Goal: Information Seeking & Learning: Understand process/instructions

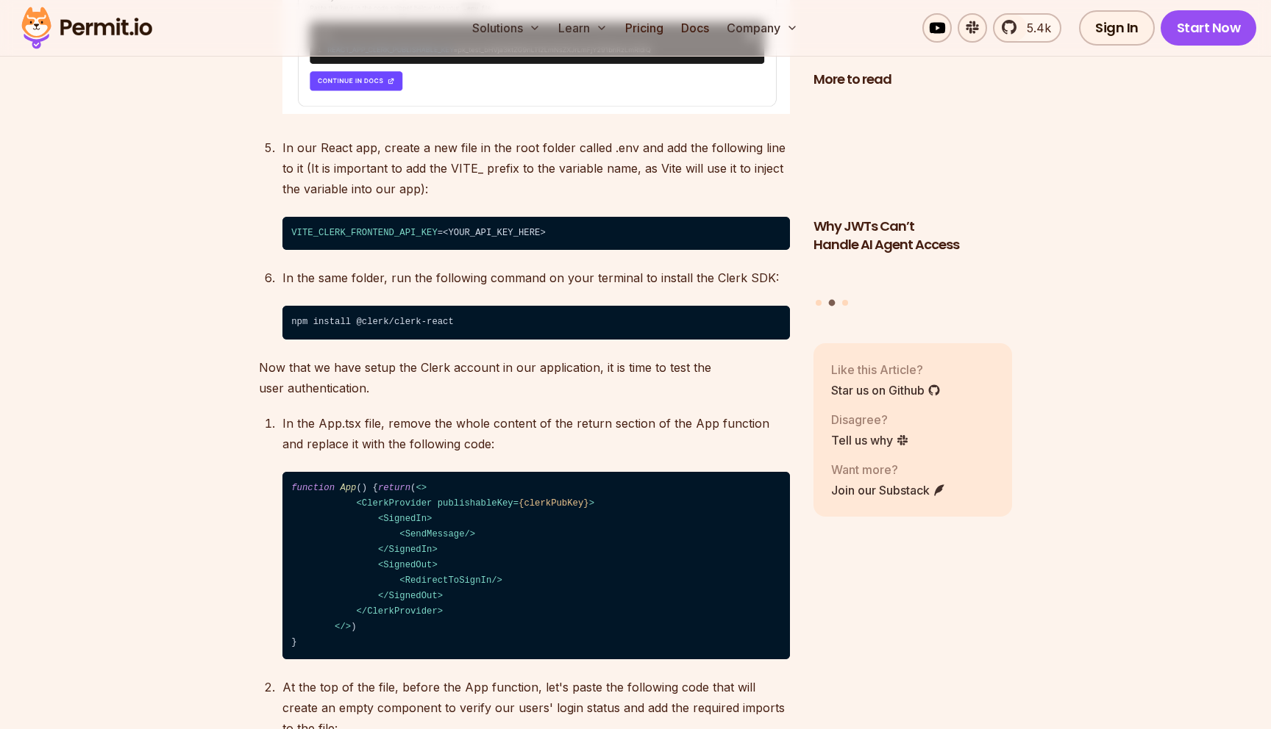
scroll to position [3468, 0]
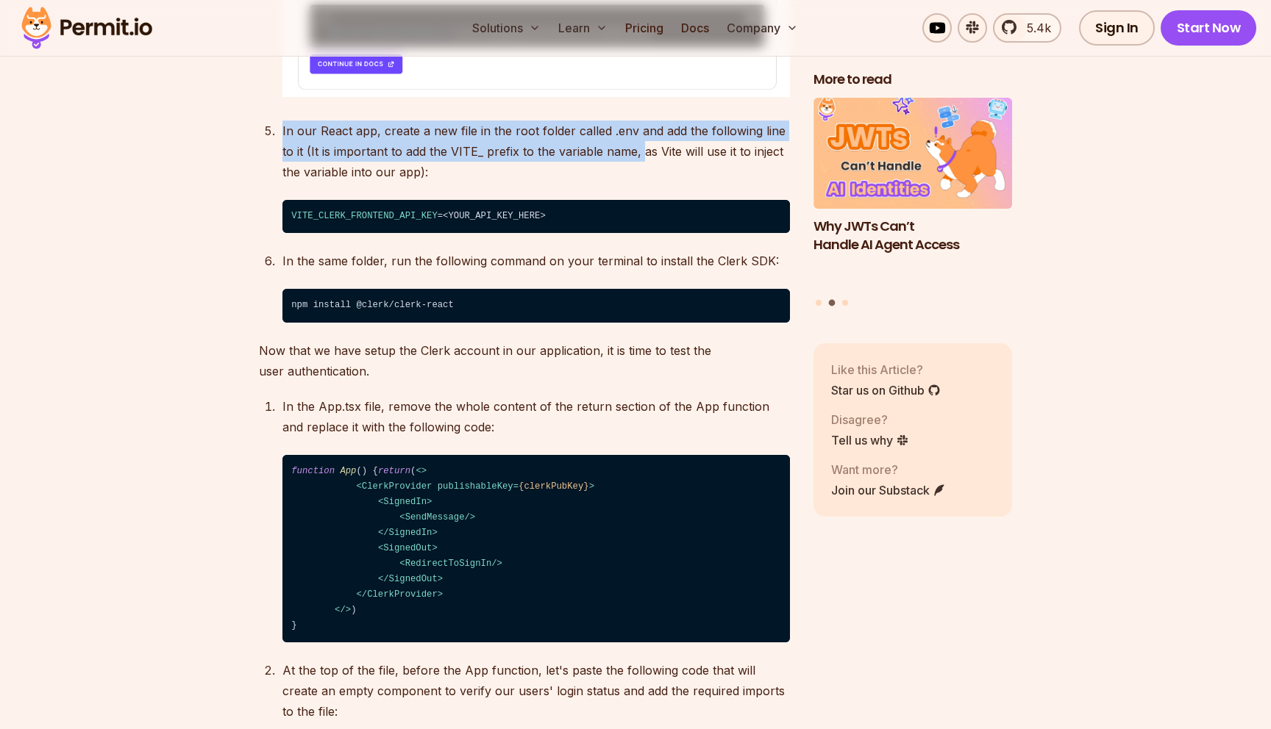
drag, startPoint x: 532, startPoint y: 93, endPoint x: 640, endPoint y: 133, distance: 115.1
click at [641, 135] on p "In our React app, create a new file in the root folder called .env and add the …" at bounding box center [535, 152] width 507 height 62
click at [640, 133] on p "In our React app, create a new file in the root folder called .env and add the …" at bounding box center [535, 152] width 507 height 62
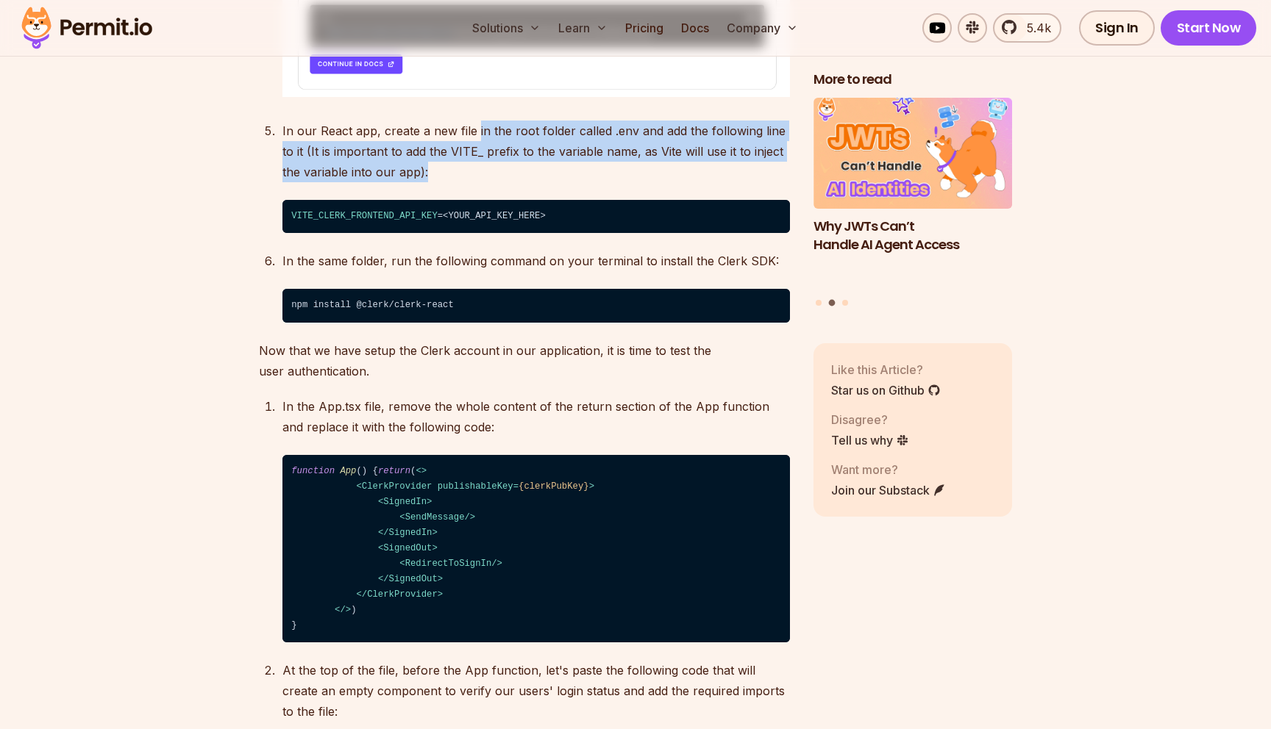
drag, startPoint x: 648, startPoint y: 137, endPoint x: 474, endPoint y: 95, distance: 179.4
click at [474, 121] on p "In our React app, create a new file in the root folder called .env and add the …" at bounding box center [535, 152] width 507 height 62
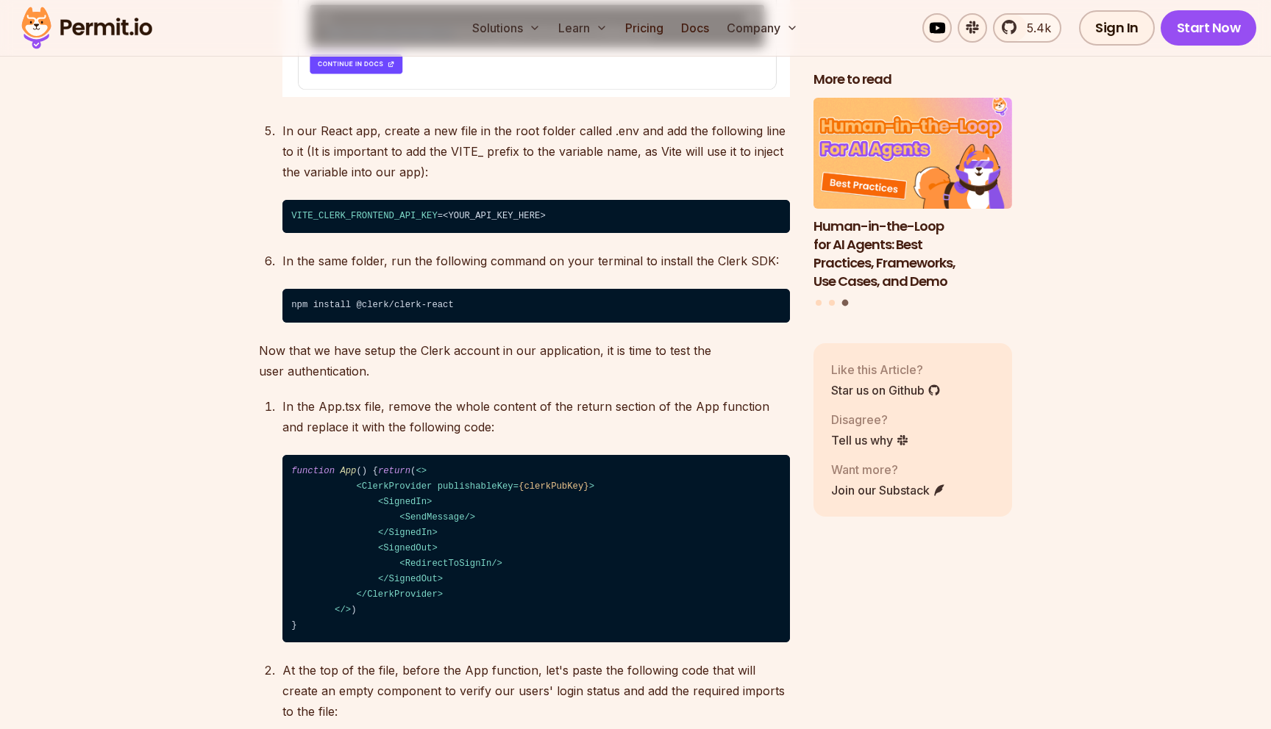
click at [457, 121] on p "In our React app, create a new file in the root folder called .env and add the …" at bounding box center [535, 152] width 507 height 62
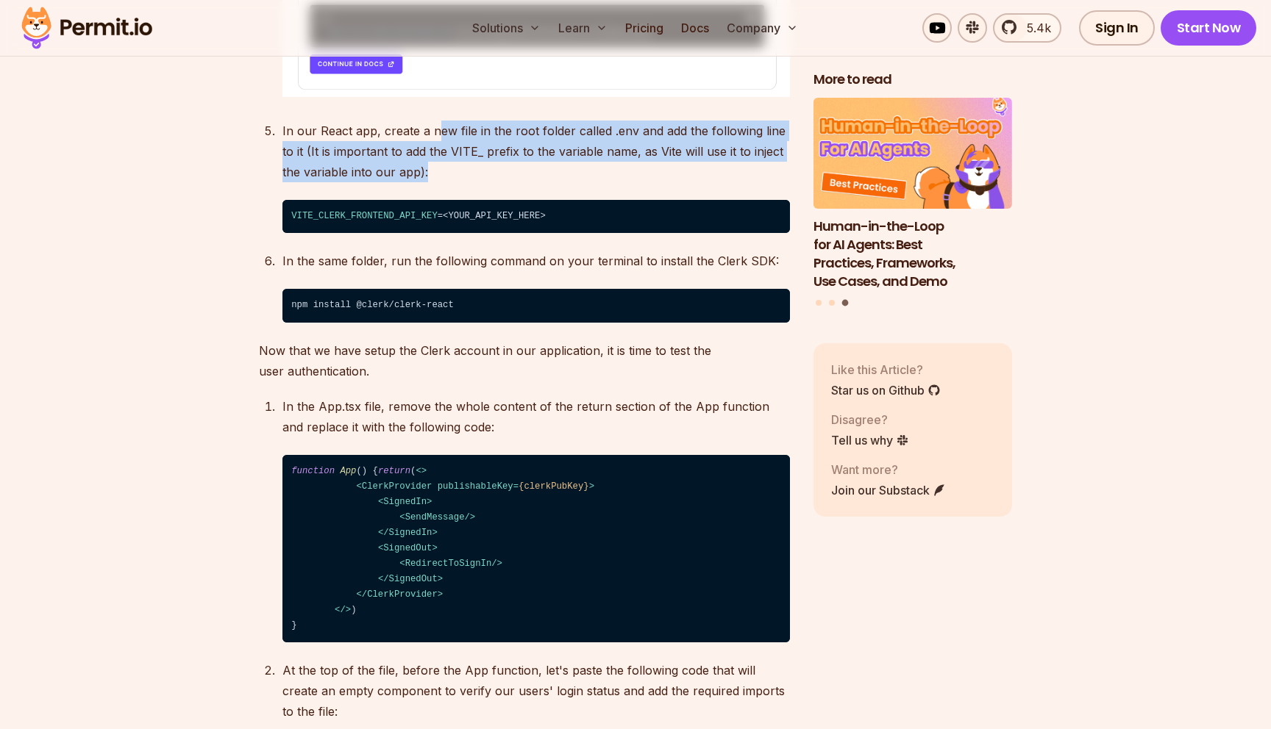
drag, startPoint x: 435, startPoint y: 103, endPoint x: 608, endPoint y: 142, distance: 177.8
click at [608, 142] on p "In our React app, create a new file in the root folder called .env and add the …" at bounding box center [535, 152] width 507 height 62
click at [608, 141] on p "In our React app, create a new file in the root folder called .env and add the …" at bounding box center [535, 152] width 507 height 62
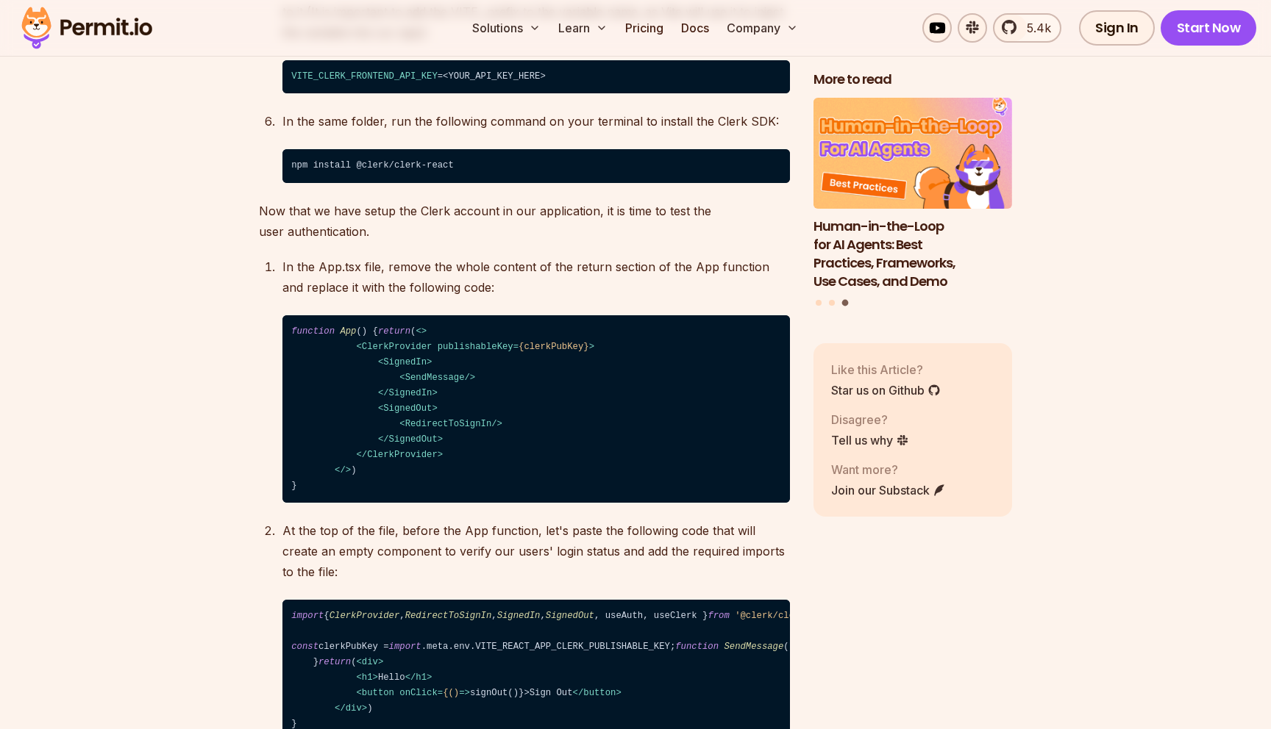
scroll to position [3611, 0]
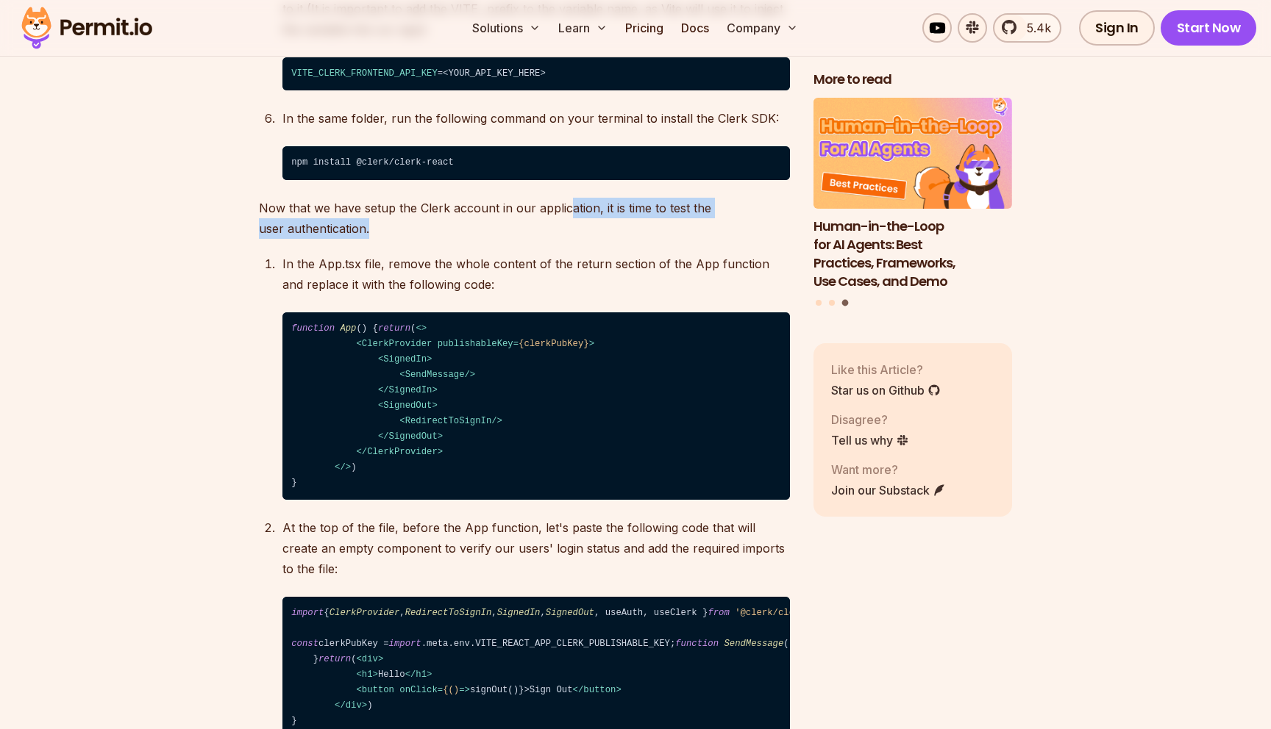
drag, startPoint x: 565, startPoint y: 176, endPoint x: 649, endPoint y: 196, distance: 87.0
click at [649, 198] on p "Now that we have setup the Clerk account in our application, it is time to test…" at bounding box center [524, 218] width 531 height 41
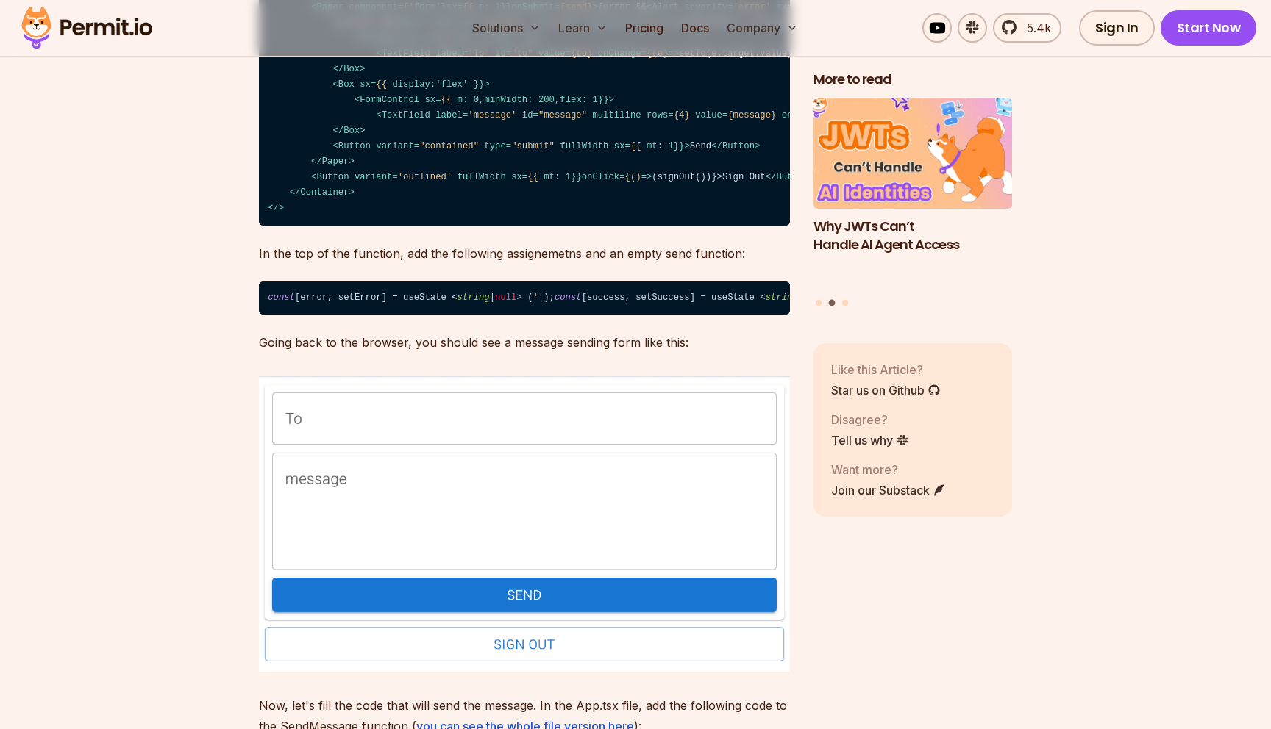
scroll to position [10652, 0]
